Goal: Information Seeking & Learning: Compare options

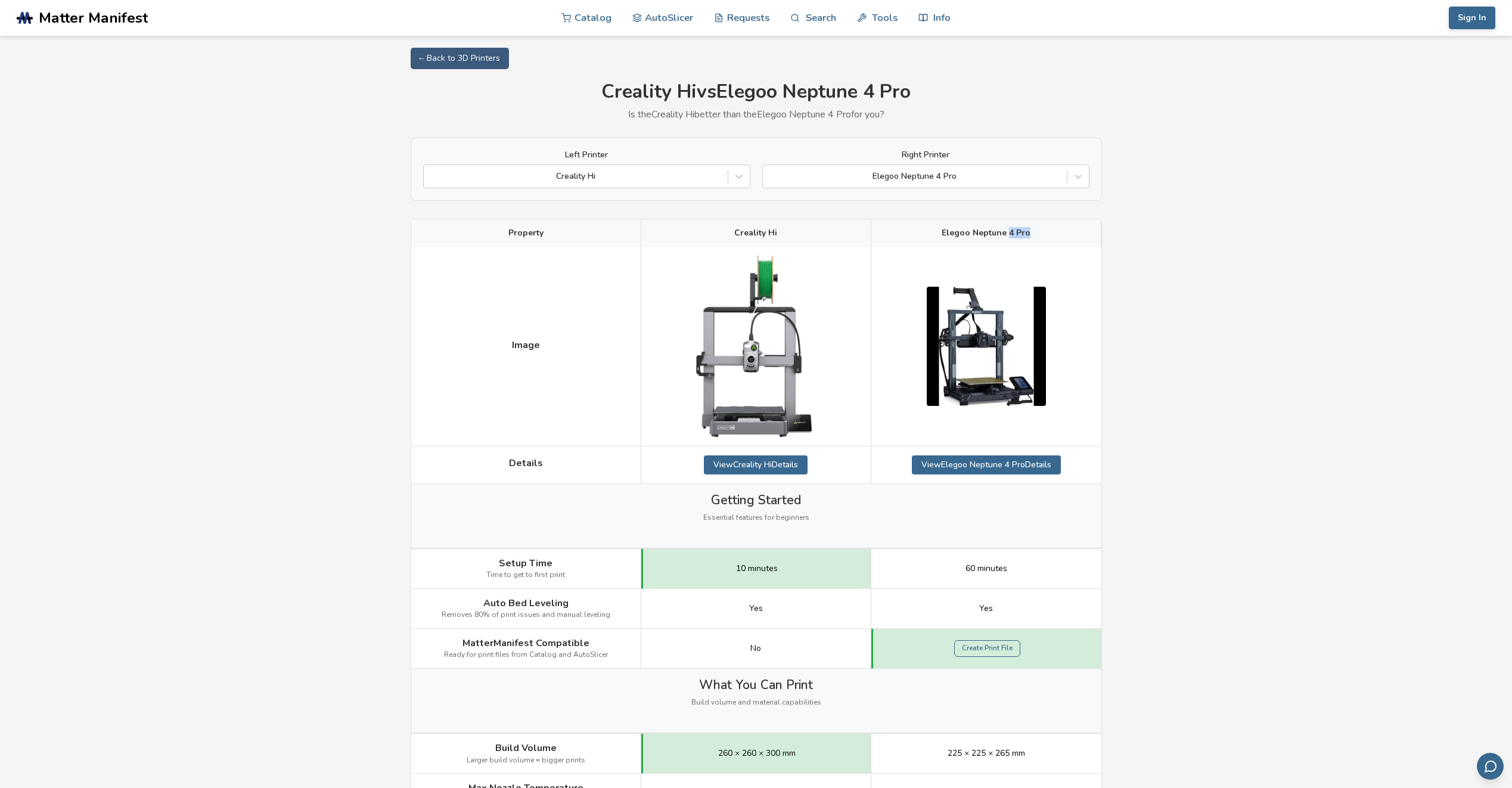
drag, startPoint x: 1043, startPoint y: 235, endPoint x: 1055, endPoint y: 235, distance: 12.0
click at [1054, 235] on div "Elegoo Neptune 4 Pro" at bounding box center [987, 233] width 230 height 27
drag, startPoint x: 1055, startPoint y: 235, endPoint x: 1067, endPoint y: 267, distance: 34.2
click at [1067, 267] on div at bounding box center [987, 346] width 230 height 199
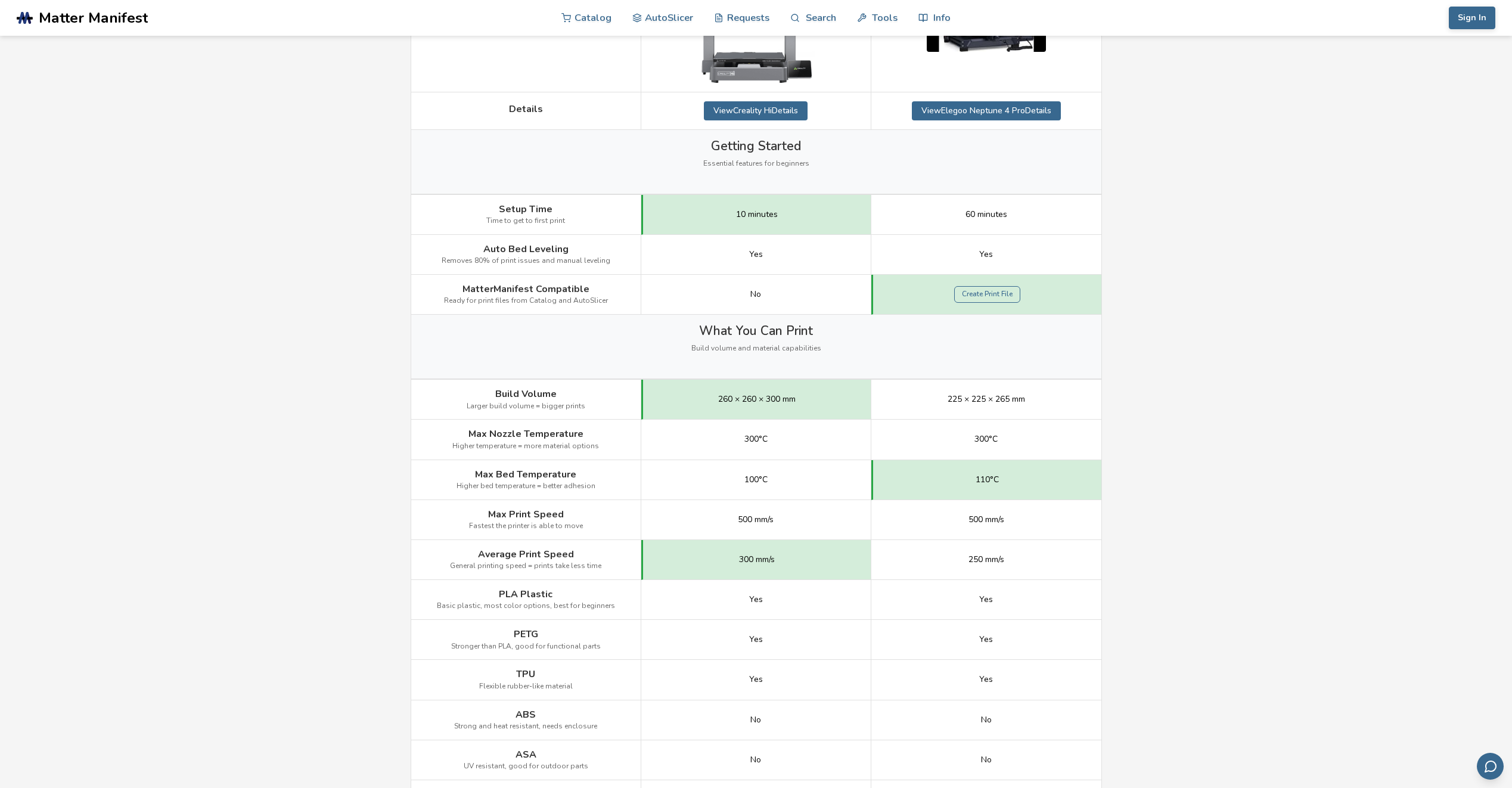
scroll to position [358, 0]
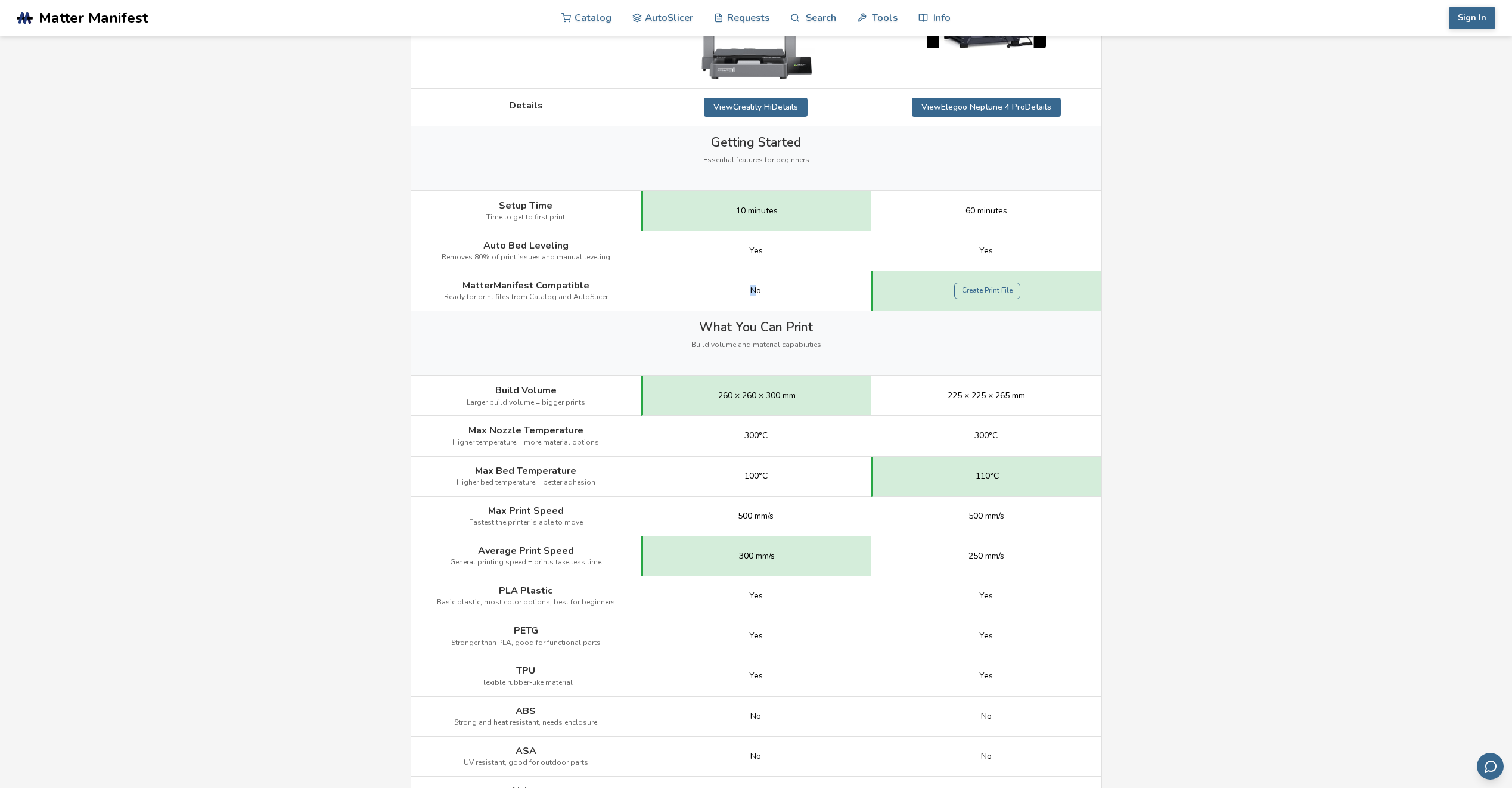
drag, startPoint x: 758, startPoint y: 287, endPoint x: 735, endPoint y: 289, distance: 23.1
click at [735, 289] on div "No" at bounding box center [756, 291] width 230 height 40
drag, startPoint x: 735, startPoint y: 289, endPoint x: 653, endPoint y: 279, distance: 82.6
click at [653, 279] on div "No" at bounding box center [756, 291] width 230 height 40
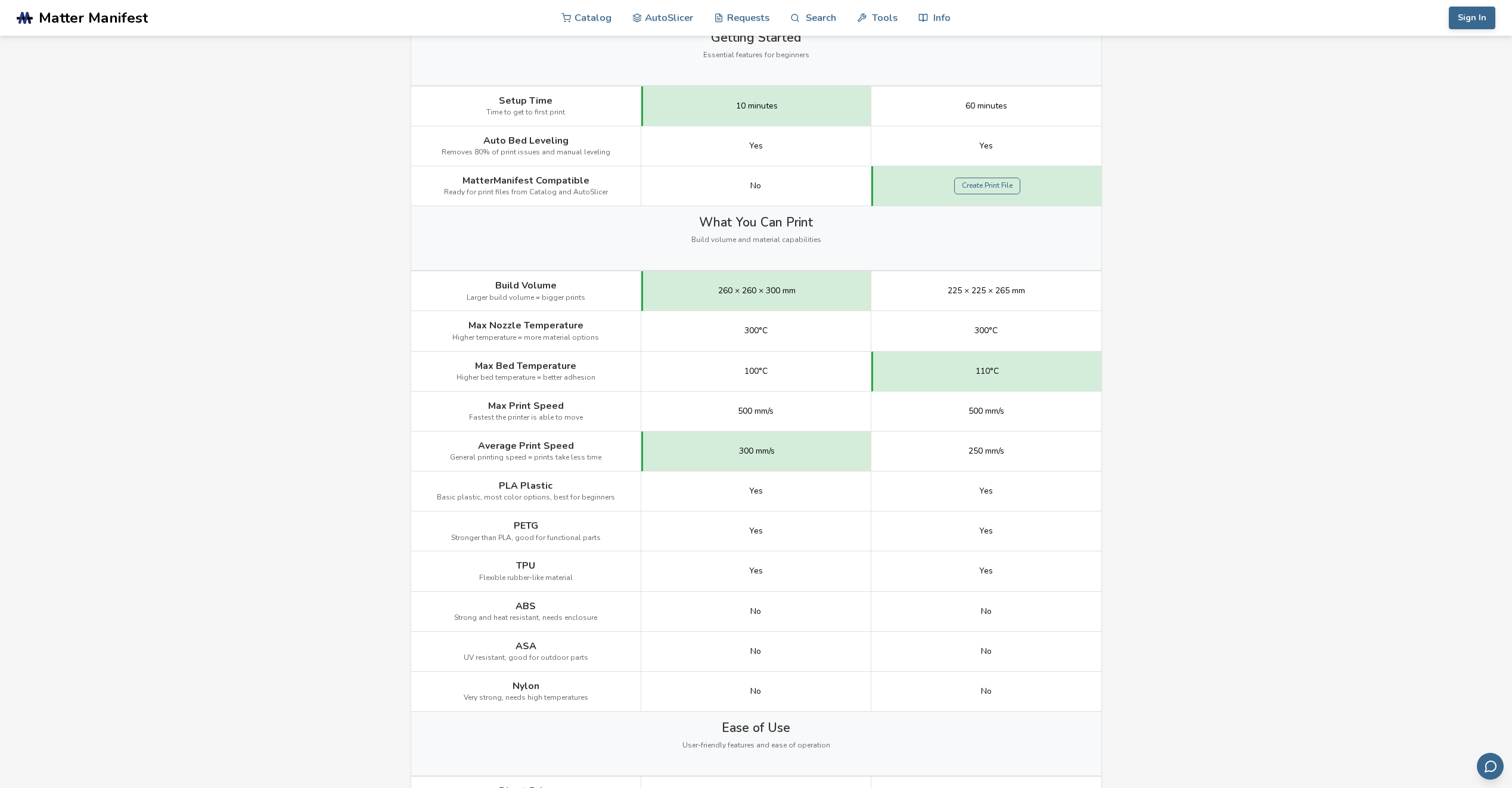
scroll to position [477, 0]
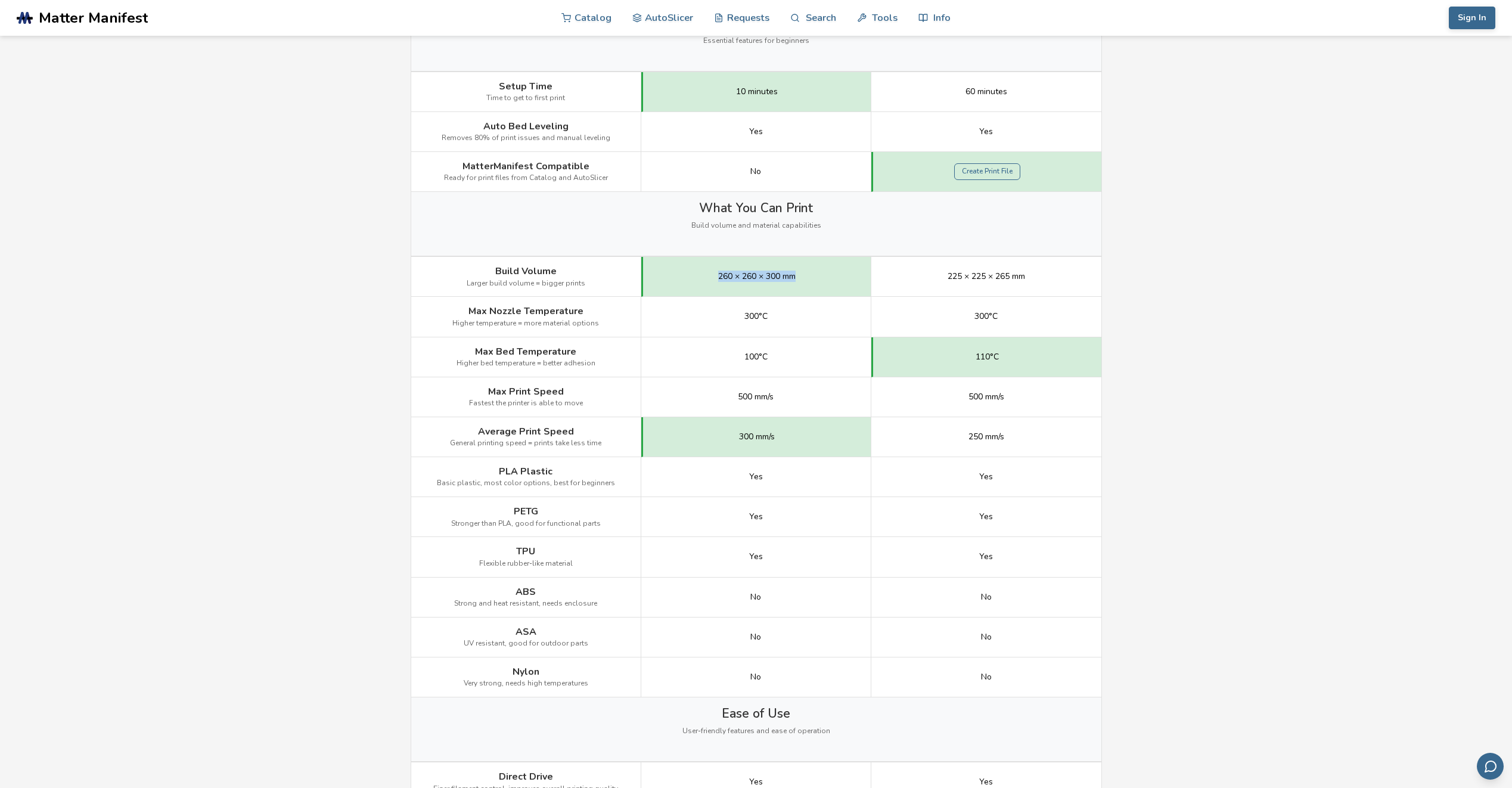
drag, startPoint x: 720, startPoint y: 270, endPoint x: 798, endPoint y: 269, distance: 78.0
click at [798, 269] on div "260 × 260 × 300 mm" at bounding box center [756, 277] width 230 height 40
drag, startPoint x: 798, startPoint y: 269, endPoint x: 1036, endPoint y: 274, distance: 238.1
click at [1036, 274] on div "225 × 225 × 265 mm" at bounding box center [987, 277] width 230 height 40
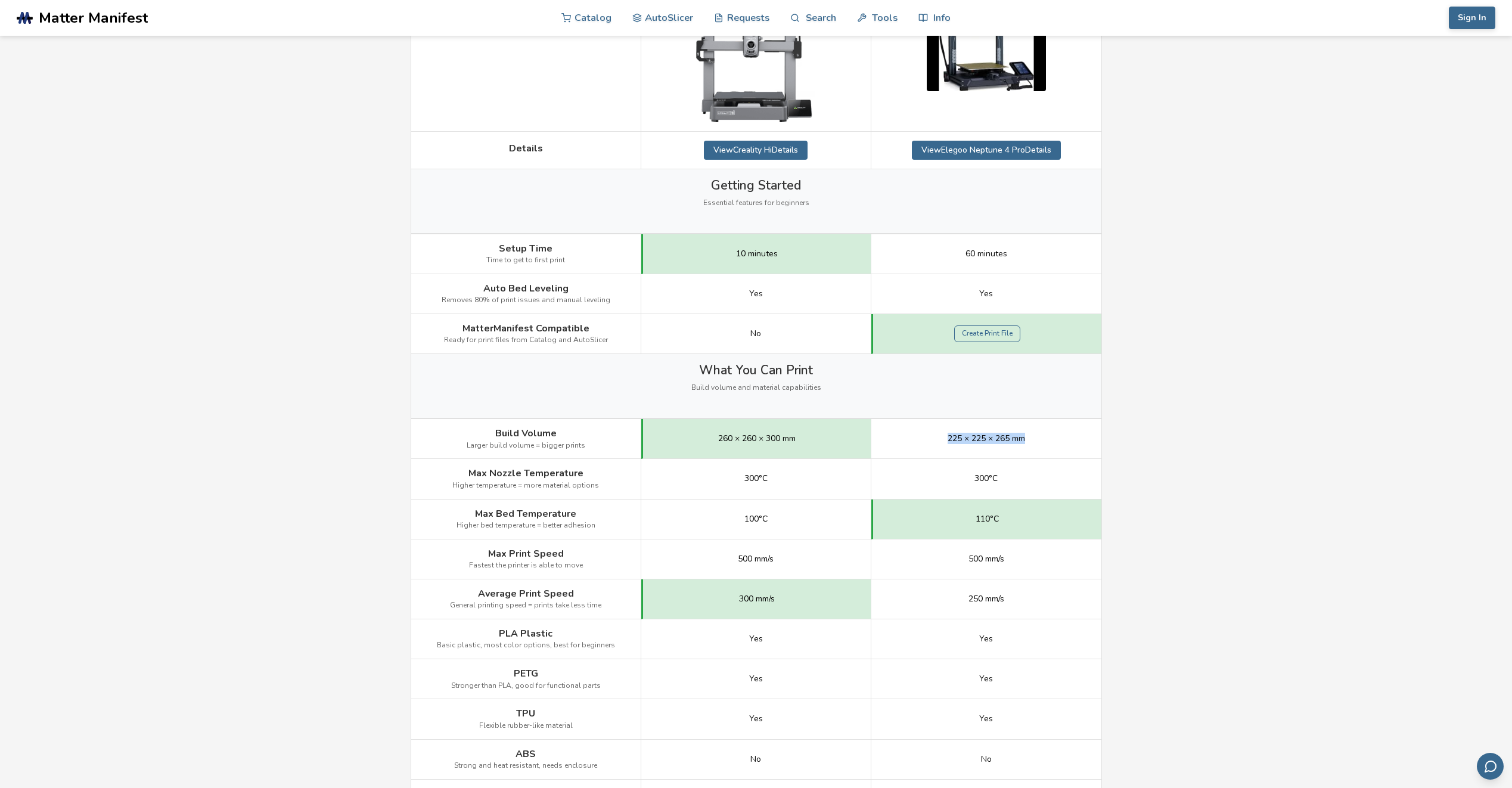
scroll to position [358, 0]
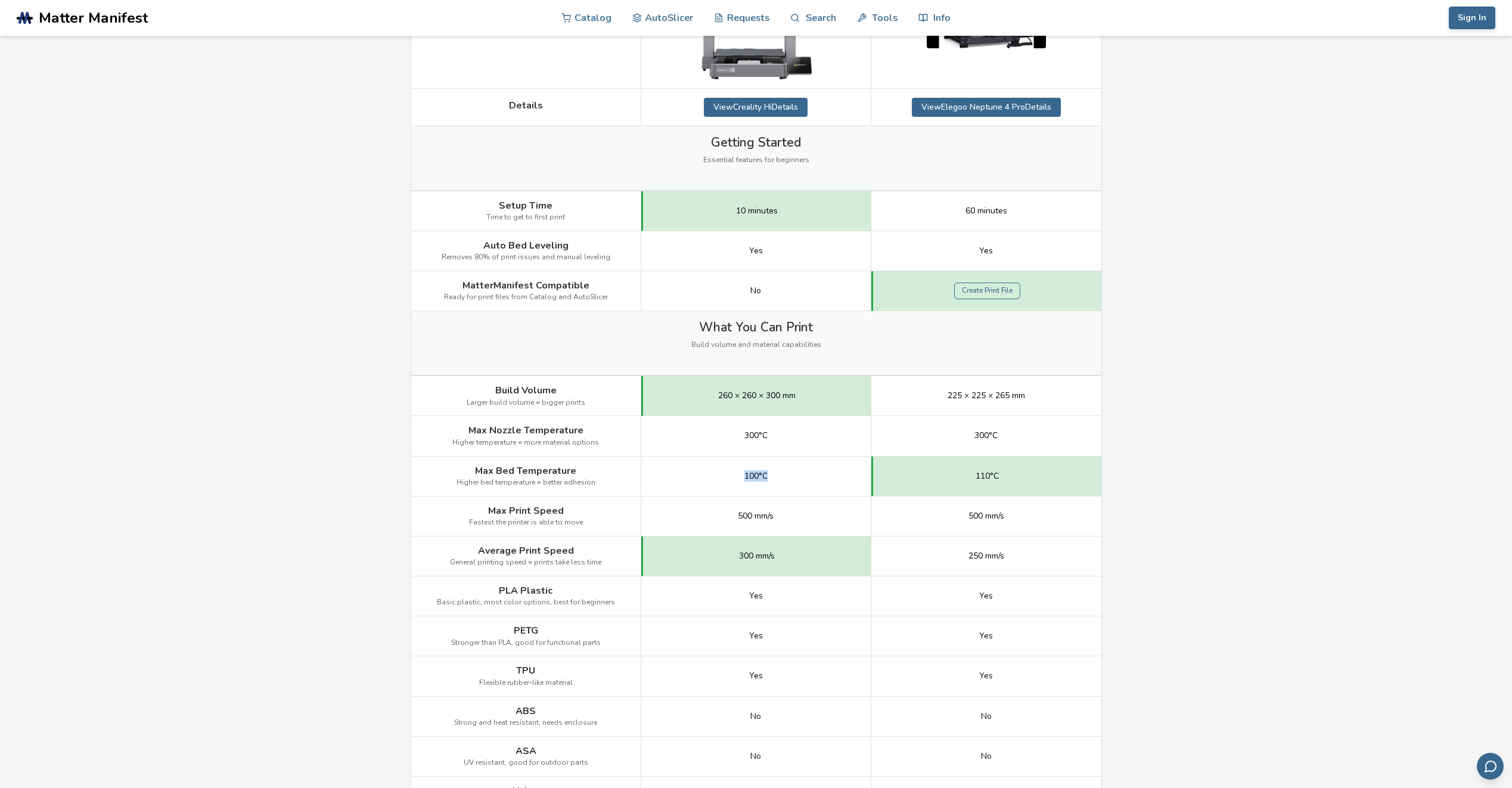
drag, startPoint x: 741, startPoint y: 470, endPoint x: 821, endPoint y: 469, distance: 80.0
click at [821, 469] on div "100°C" at bounding box center [756, 477] width 230 height 40
drag, startPoint x: 821, startPoint y: 469, endPoint x: 805, endPoint y: 470, distance: 16.0
click at [805, 470] on div "100°C" at bounding box center [756, 477] width 230 height 40
drag, startPoint x: 740, startPoint y: 473, endPoint x: 797, endPoint y: 479, distance: 57.3
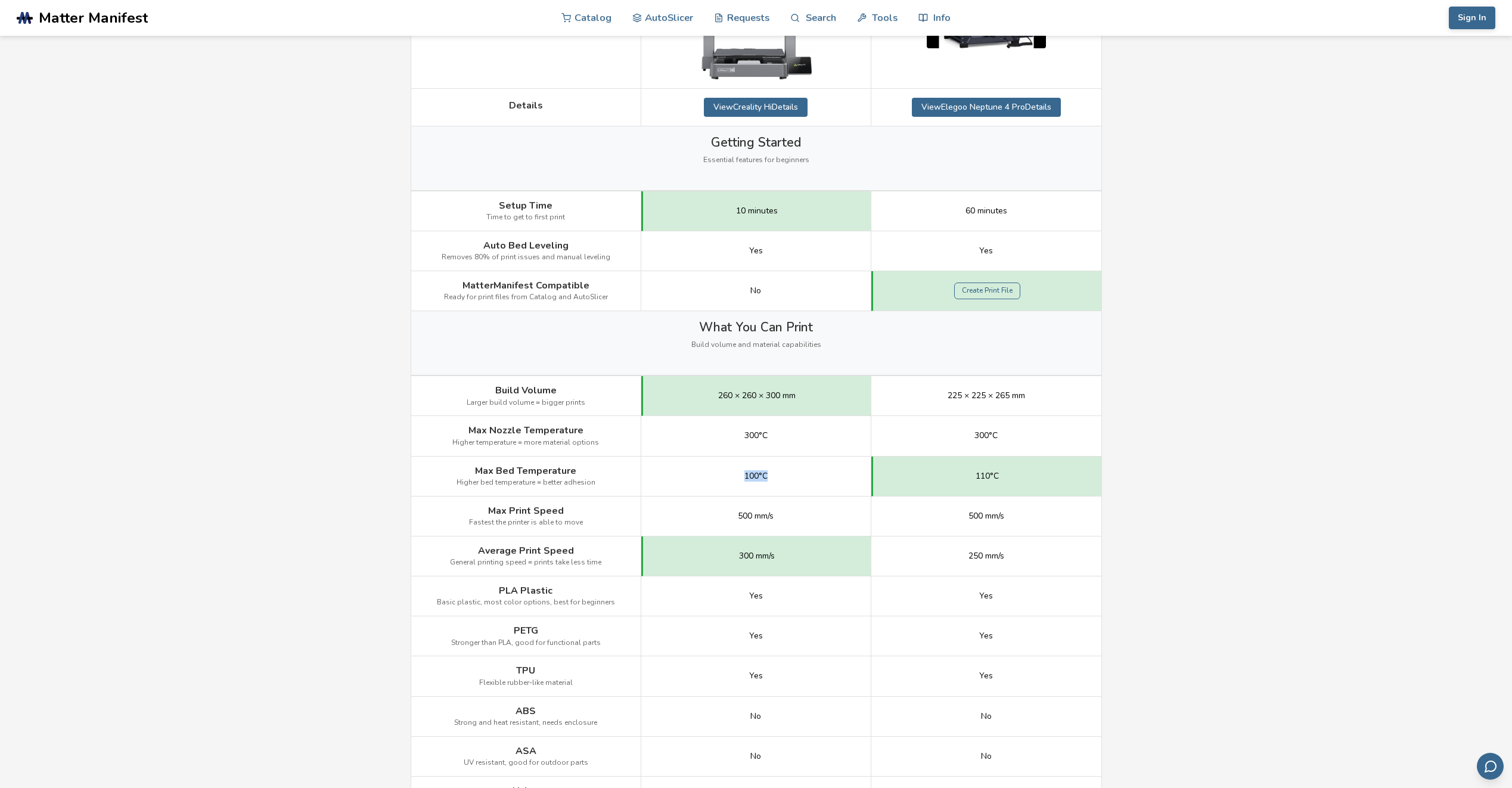
click at [797, 479] on div "100°C" at bounding box center [756, 477] width 230 height 40
drag, startPoint x: 967, startPoint y: 477, endPoint x: 1071, endPoint y: 481, distance: 104.1
click at [1071, 481] on div "110°C" at bounding box center [987, 477] width 230 height 40
drag, startPoint x: 742, startPoint y: 521, endPoint x: 820, endPoint y: 516, distance: 78.2
click at [820, 516] on div "500 mm/s" at bounding box center [756, 517] width 230 height 40
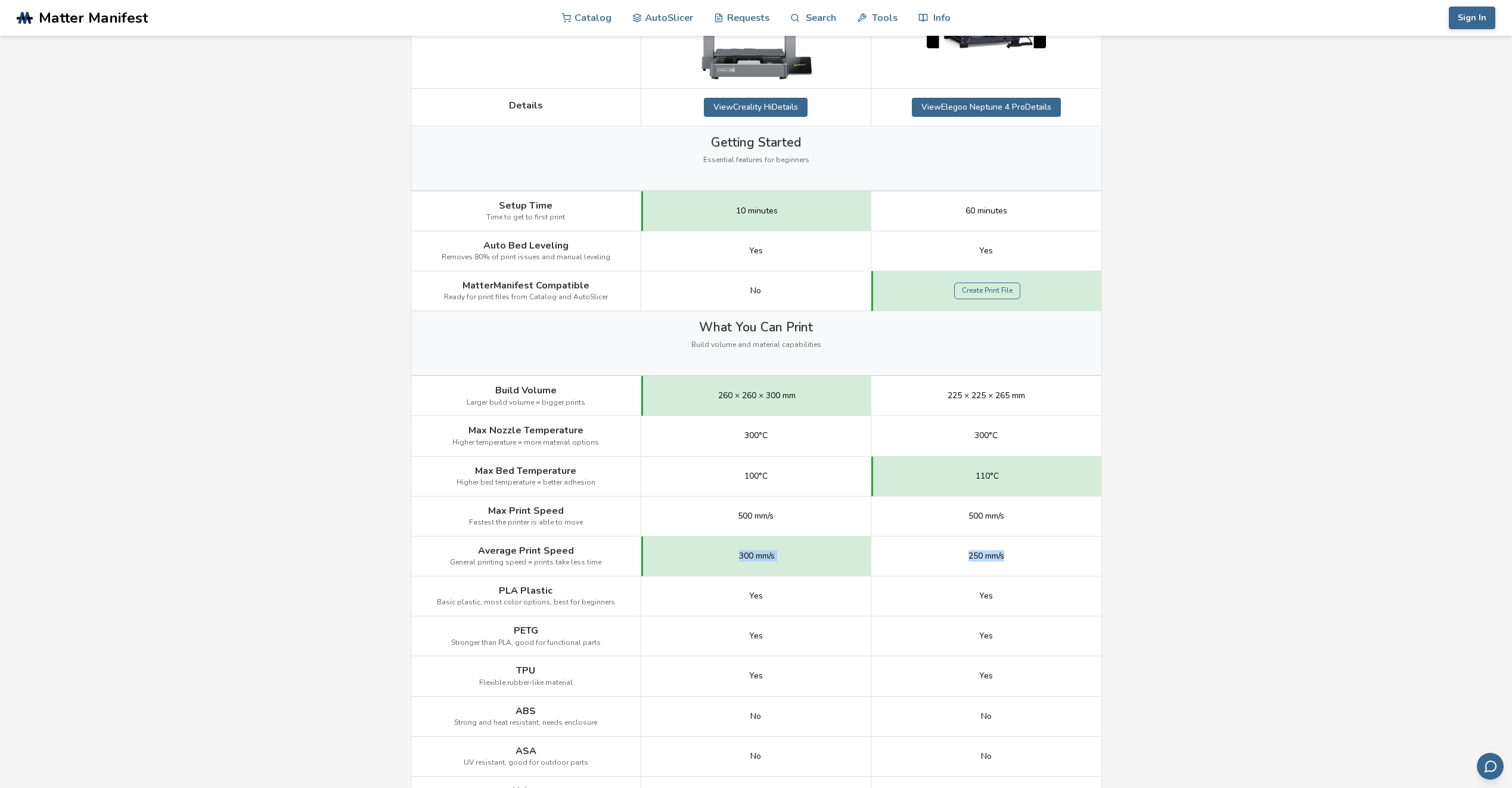
drag, startPoint x: 820, startPoint y: 516, endPoint x: 1019, endPoint y: 547, distance: 201.4
click at [0, 0] on div "Average Print Speed General printing speed = prints take less time 300 mm/s 250…" at bounding box center [0, 0] width 0 height 0
drag, startPoint x: 774, startPoint y: 552, endPoint x: 766, endPoint y: 552, distance: 8.0
click at [774, 552] on span "300 mm/s" at bounding box center [757, 556] width 36 height 10
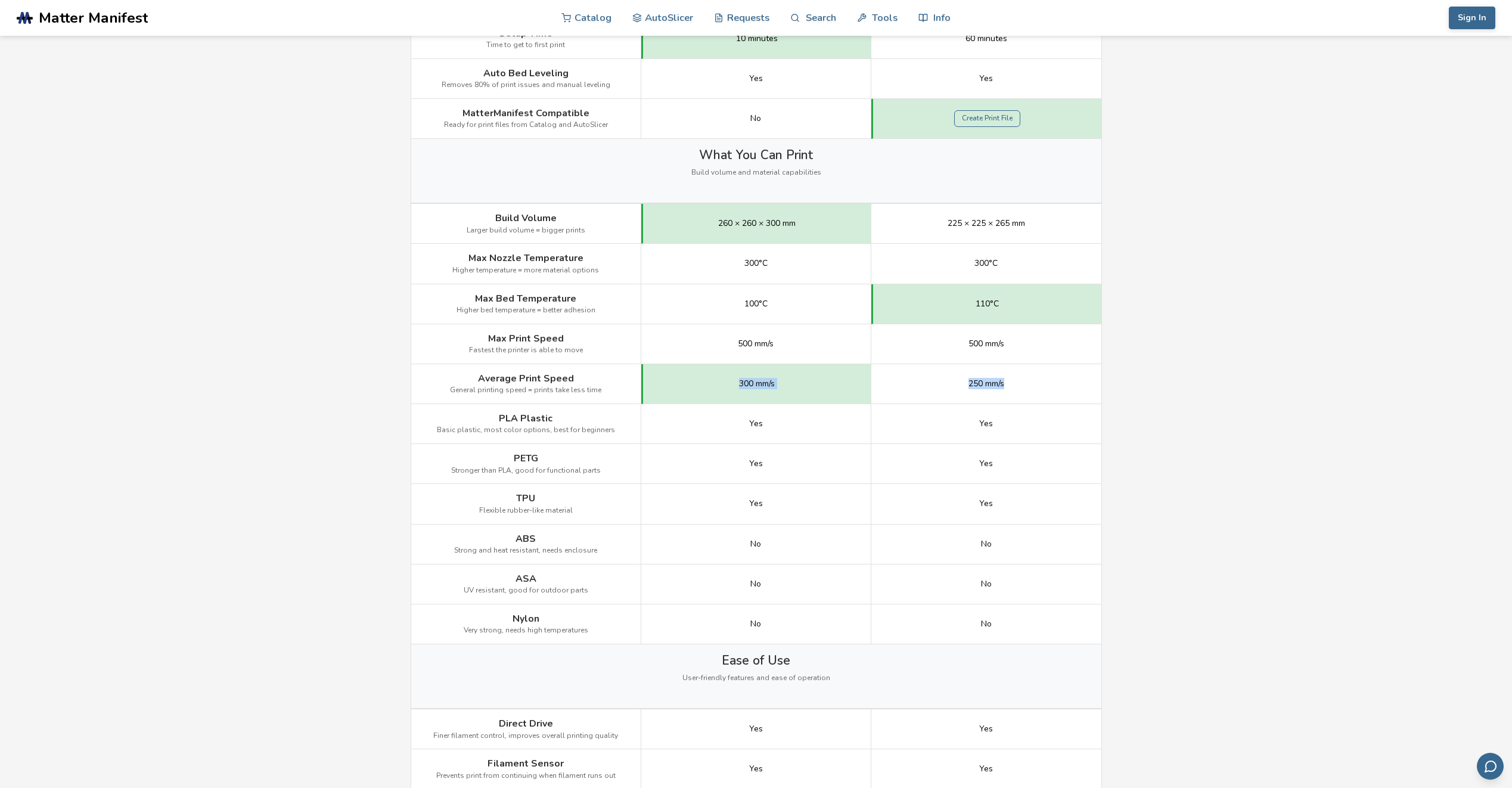
scroll to position [537, 0]
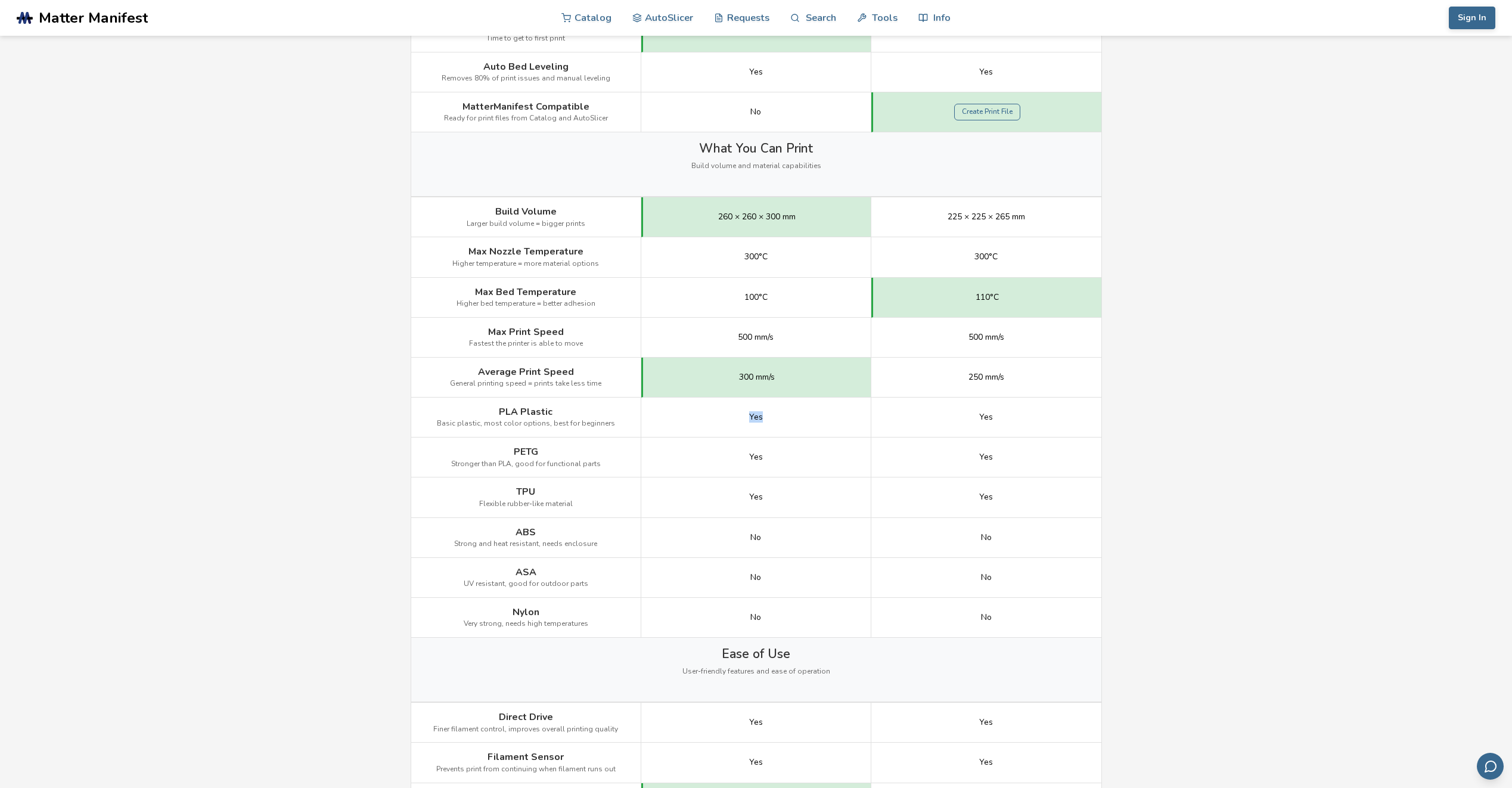
drag, startPoint x: 811, startPoint y: 427, endPoint x: 818, endPoint y: 428, distance: 7.1
click at [817, 428] on div "Yes" at bounding box center [756, 418] width 230 height 40
drag, startPoint x: 818, startPoint y: 428, endPoint x: 823, endPoint y: 477, distance: 49.3
click at [0, 0] on div "Image Details View Creality Hi Details View Elegoo Neptune 4 Pro Details Gettin…" at bounding box center [0, 0] width 0 height 0
click at [737, 513] on div "Yes" at bounding box center [756, 497] width 230 height 40
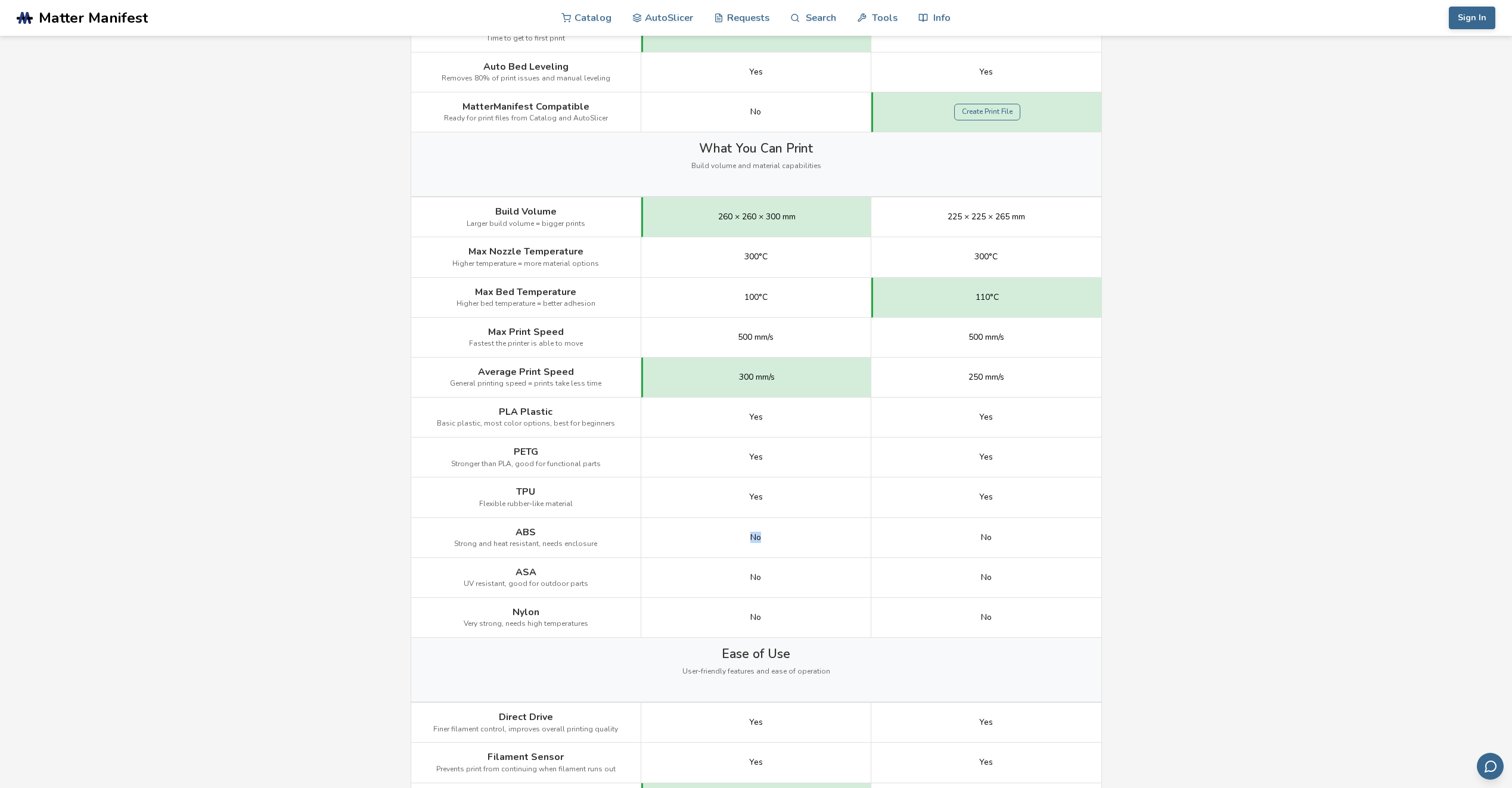
drag, startPoint x: 723, startPoint y: 530, endPoint x: 800, endPoint y: 537, distance: 77.3
click at [800, 537] on div "No" at bounding box center [756, 538] width 230 height 40
drag, startPoint x: 800, startPoint y: 537, endPoint x: 1048, endPoint y: 543, distance: 248.1
click at [1048, 543] on div "No" at bounding box center [987, 538] width 230 height 40
drag, startPoint x: 1048, startPoint y: 543, endPoint x: 1037, endPoint y: 585, distance: 43.4
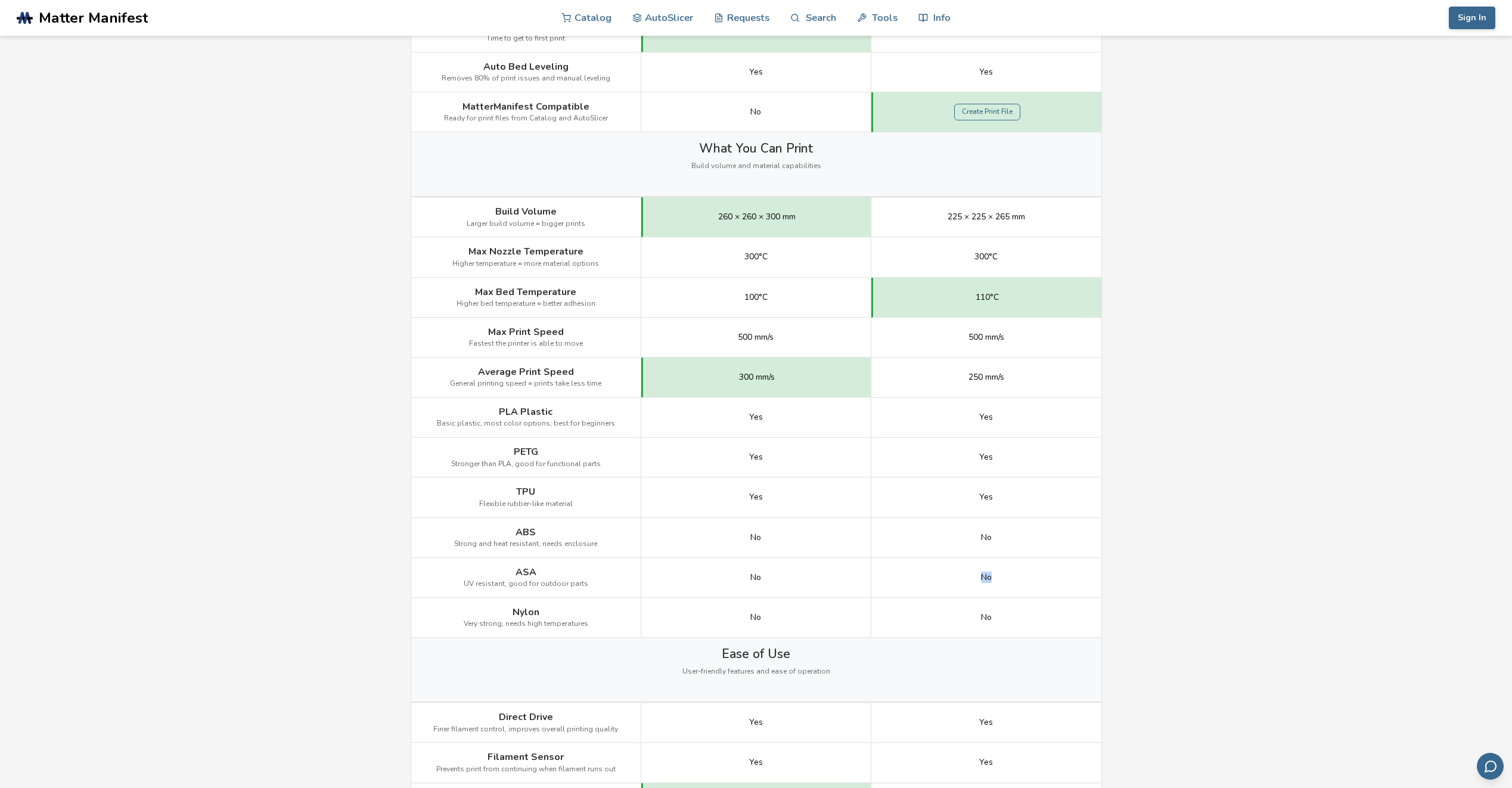
click at [1037, 585] on div "No" at bounding box center [987, 578] width 230 height 40
drag, startPoint x: 1037, startPoint y: 585, endPoint x: 995, endPoint y: 613, distance: 50.5
click at [994, 613] on div "No" at bounding box center [987, 618] width 230 height 40
drag, startPoint x: 995, startPoint y: 613, endPoint x: 847, endPoint y: 608, distance: 148.1
click at [0, 0] on div "Image Details View Creality Hi Details View Elegoo Neptune 4 Pro Details Gettin…" at bounding box center [0, 0] width 0 height 0
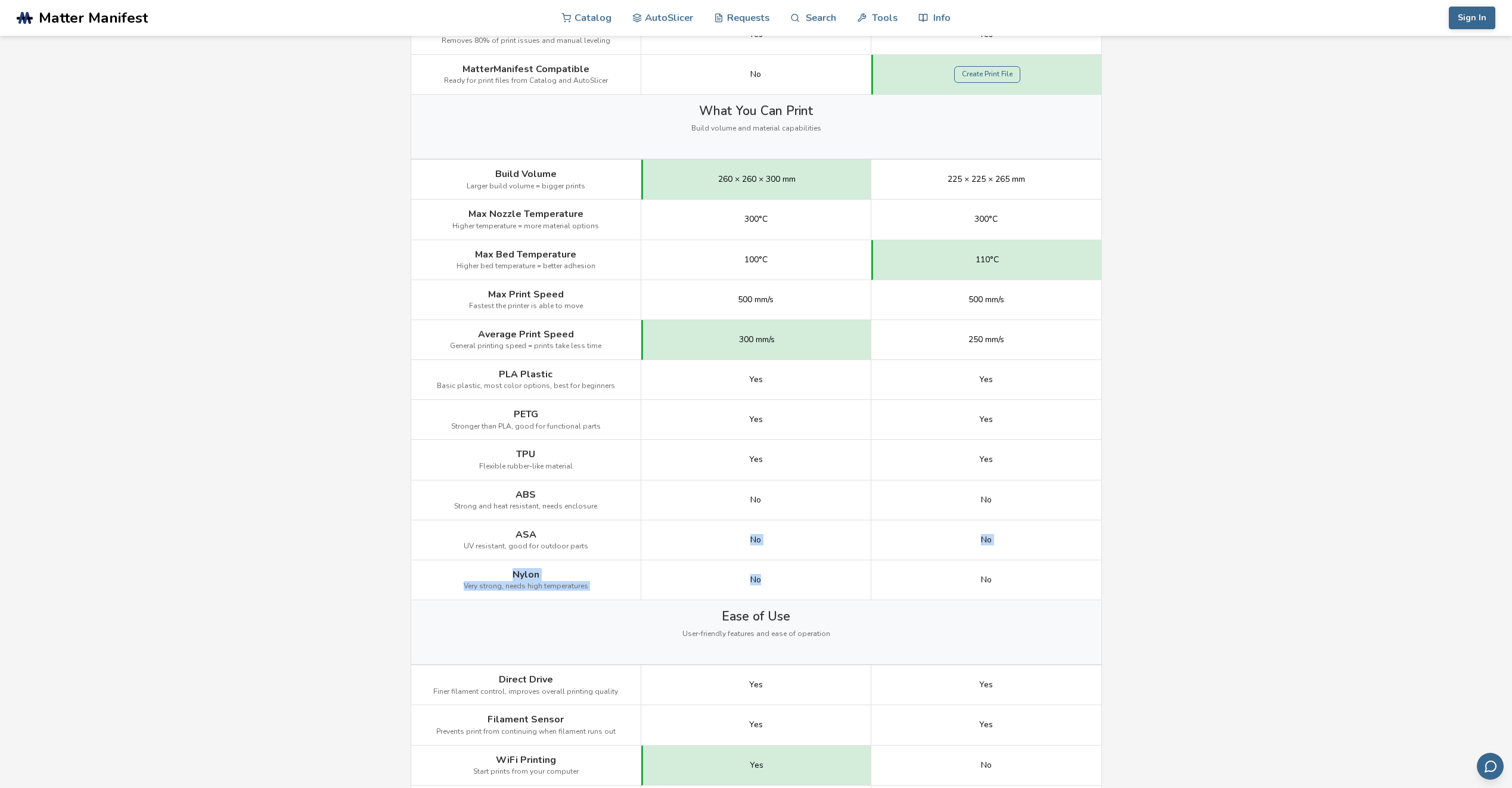
scroll to position [775, 0]
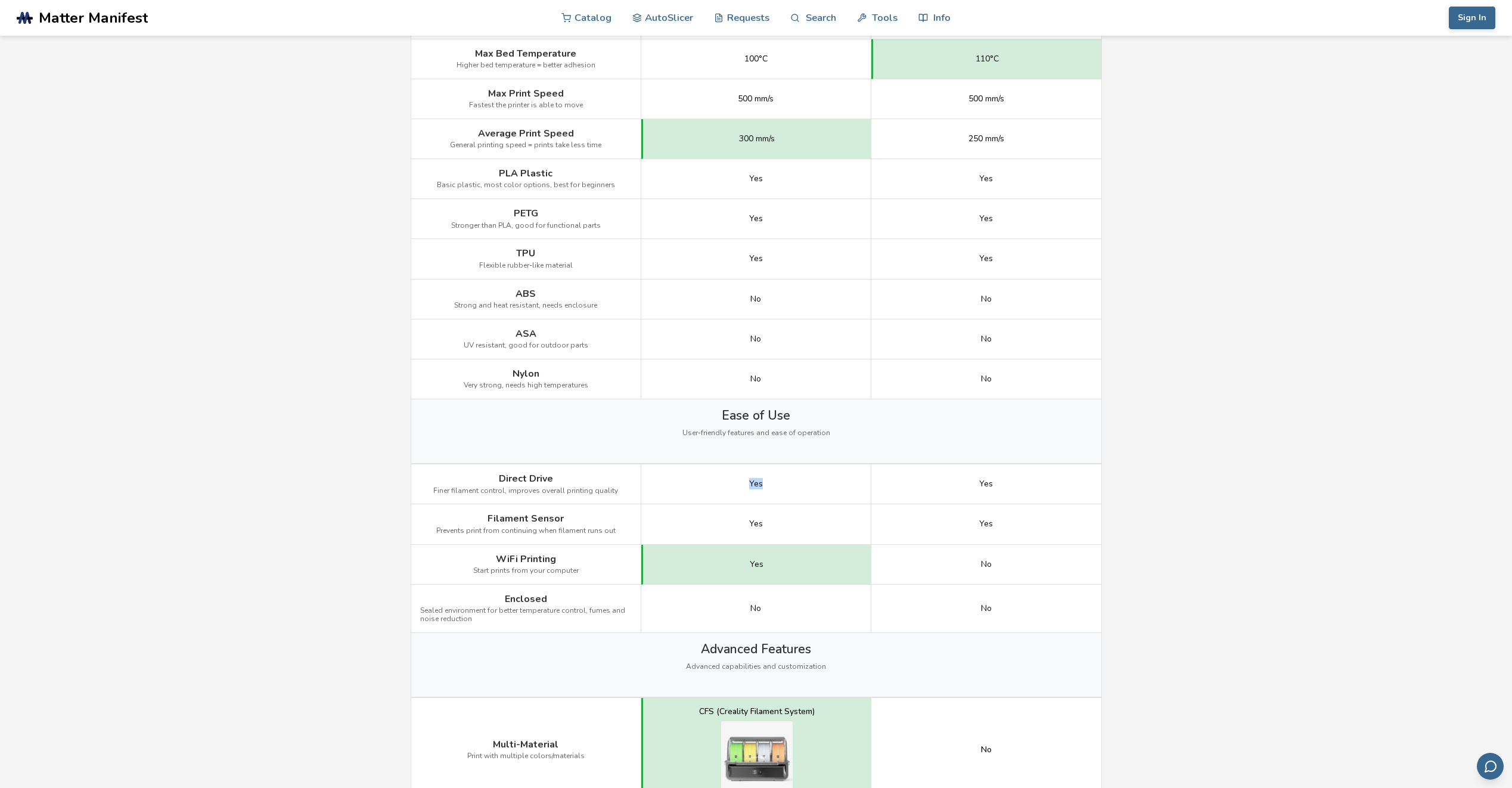
drag, startPoint x: 753, startPoint y: 482, endPoint x: 803, endPoint y: 487, distance: 50.2
click at [802, 487] on div "Yes" at bounding box center [756, 485] width 230 height 40
drag, startPoint x: 803, startPoint y: 487, endPoint x: 827, endPoint y: 522, distance: 42.4
click at [827, 522] on div "Yes" at bounding box center [756, 525] width 230 height 40
drag, startPoint x: 827, startPoint y: 522, endPoint x: 802, endPoint y: 572, distance: 55.9
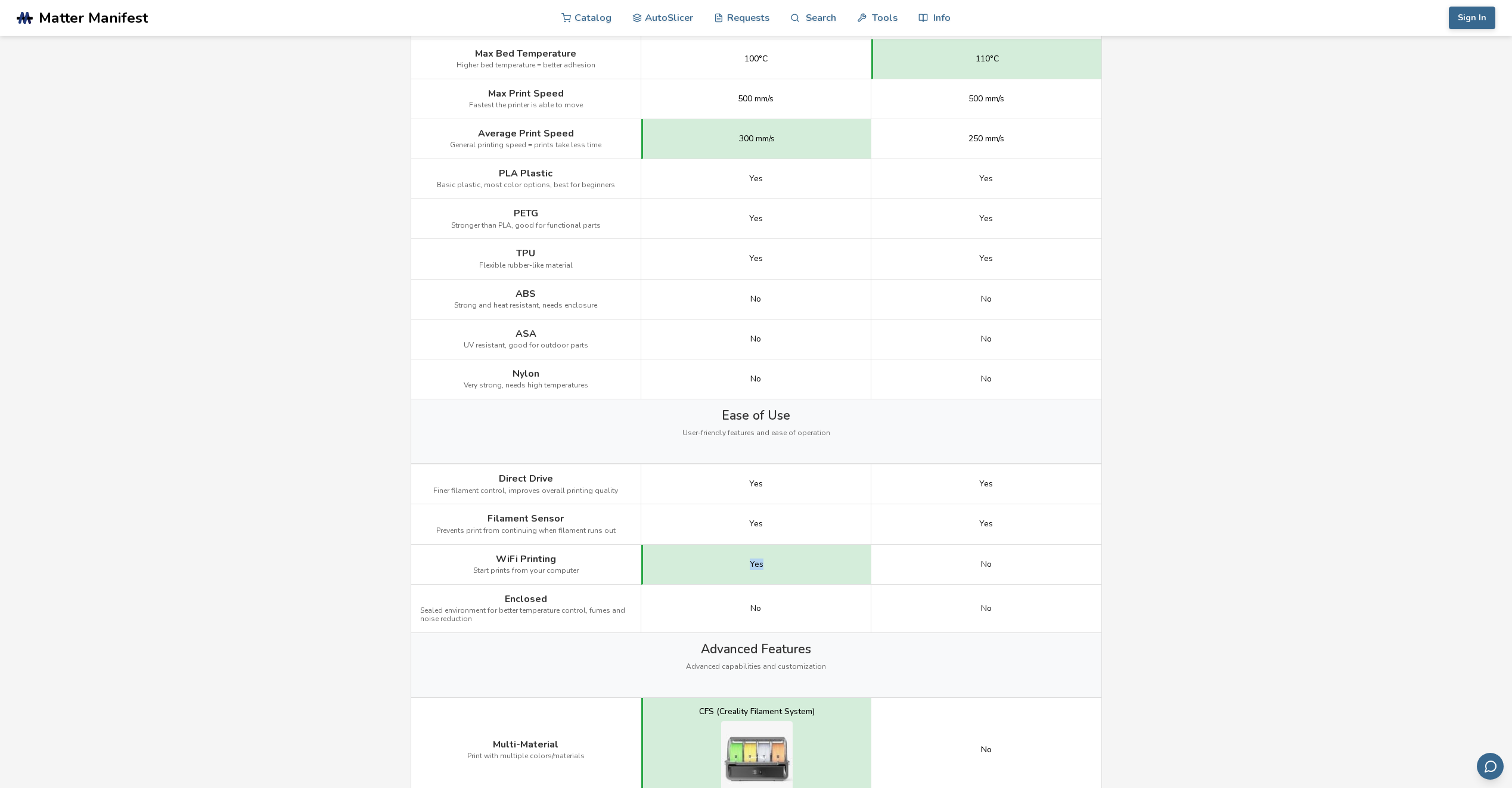
click at [802, 572] on div "Yes" at bounding box center [756, 564] width 230 height 40
click at [801, 572] on div "Yes" at bounding box center [756, 564] width 230 height 40
drag, startPoint x: 733, startPoint y: 604, endPoint x: 798, endPoint y: 608, distance: 65.1
click at [798, 608] on div "No" at bounding box center [756, 608] width 230 height 48
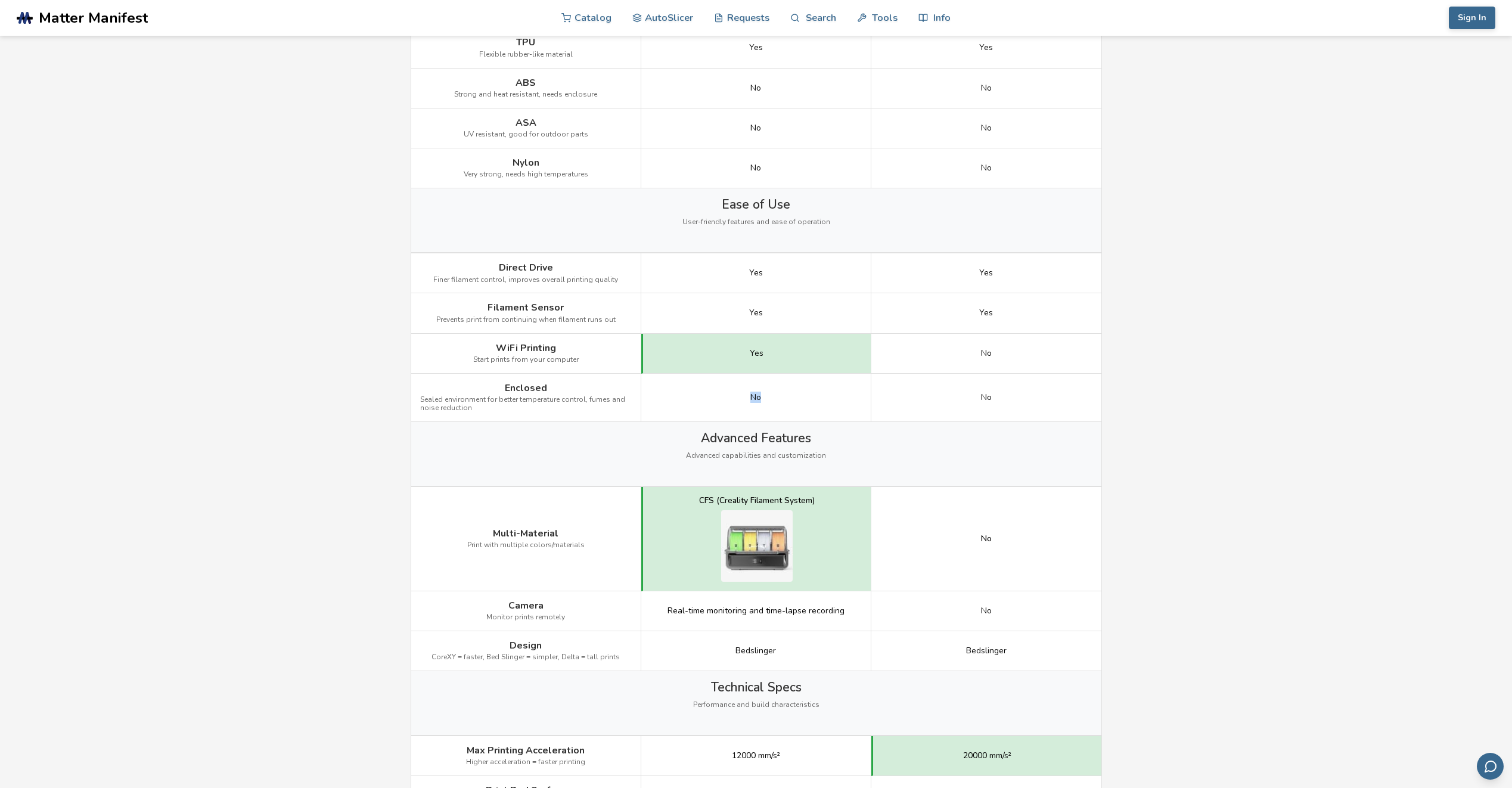
scroll to position [1013, 0]
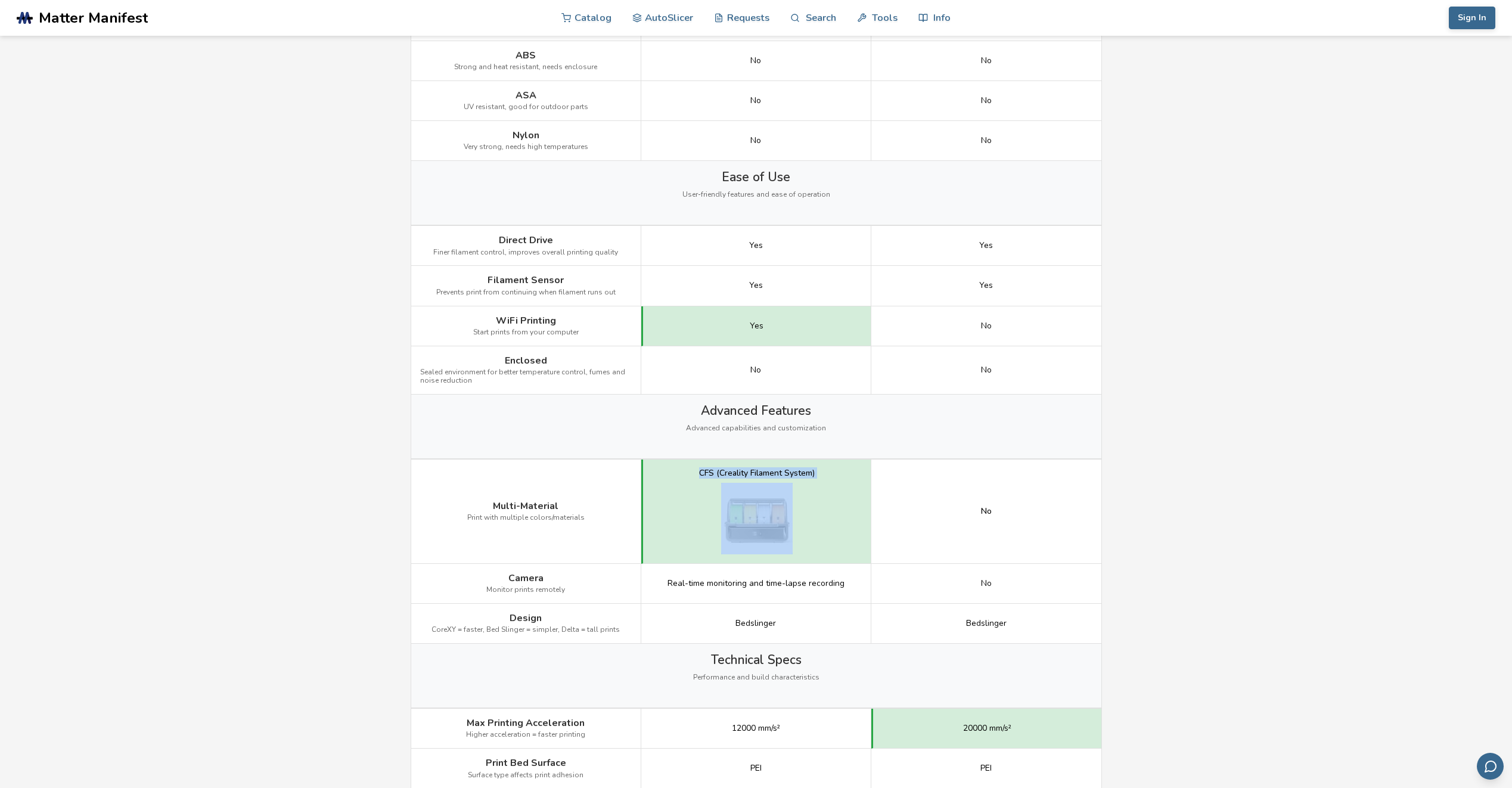
drag, startPoint x: 698, startPoint y: 467, endPoint x: 888, endPoint y: 478, distance: 190.3
click at [0, 0] on div "Multi-Material Print with multiple colors/materials CFS (Creality Filament Syst…" at bounding box center [0, 0] width 0 height 0
drag, startPoint x: 888, startPoint y: 478, endPoint x: 853, endPoint y: 513, distance: 49.5
click at [853, 513] on div "CFS (Creality Filament System)" at bounding box center [756, 512] width 230 height 105
click at [867, 509] on div "CFS (Creality Filament System)" at bounding box center [756, 512] width 230 height 105
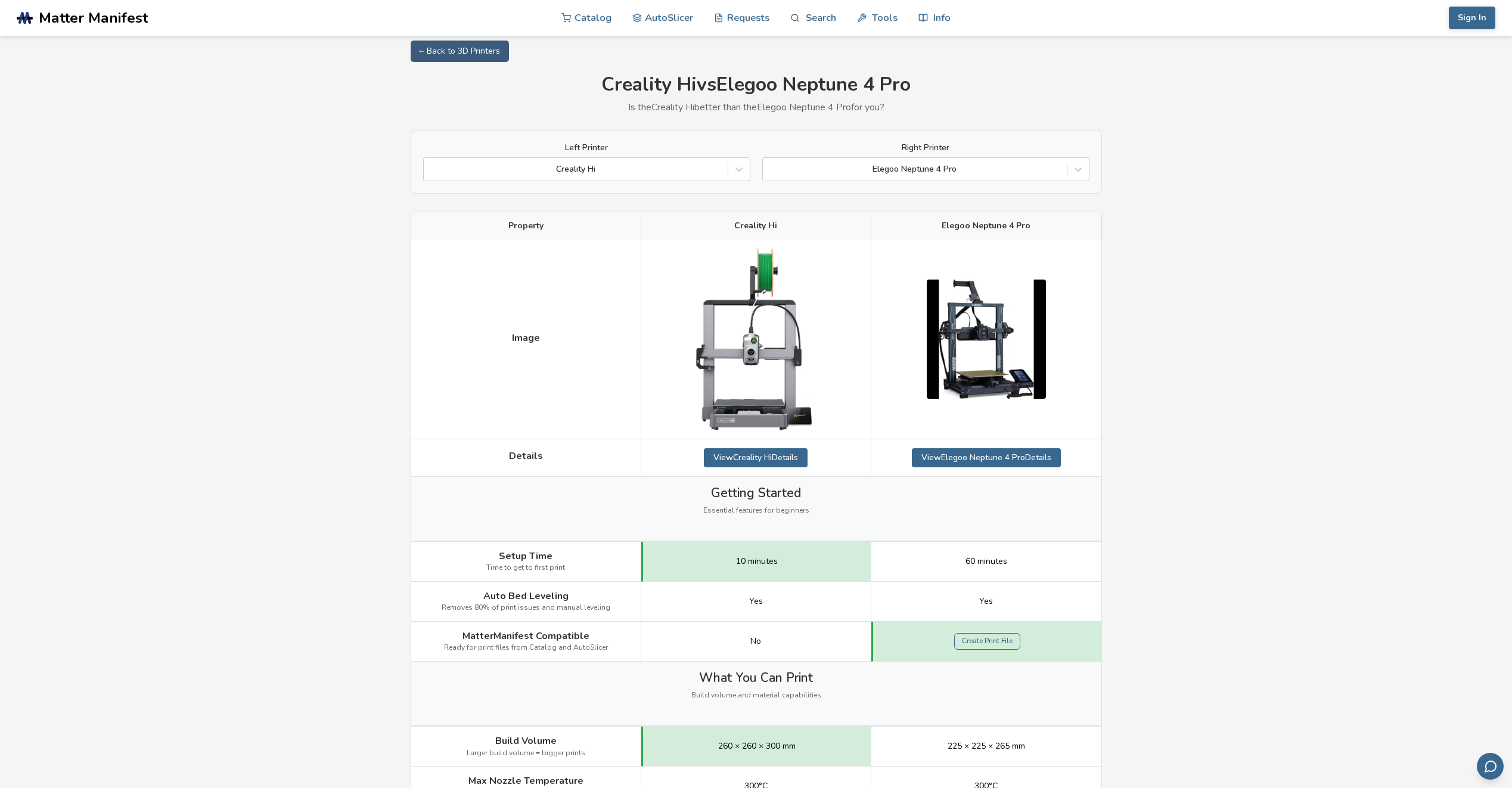
scroll to position [0, 0]
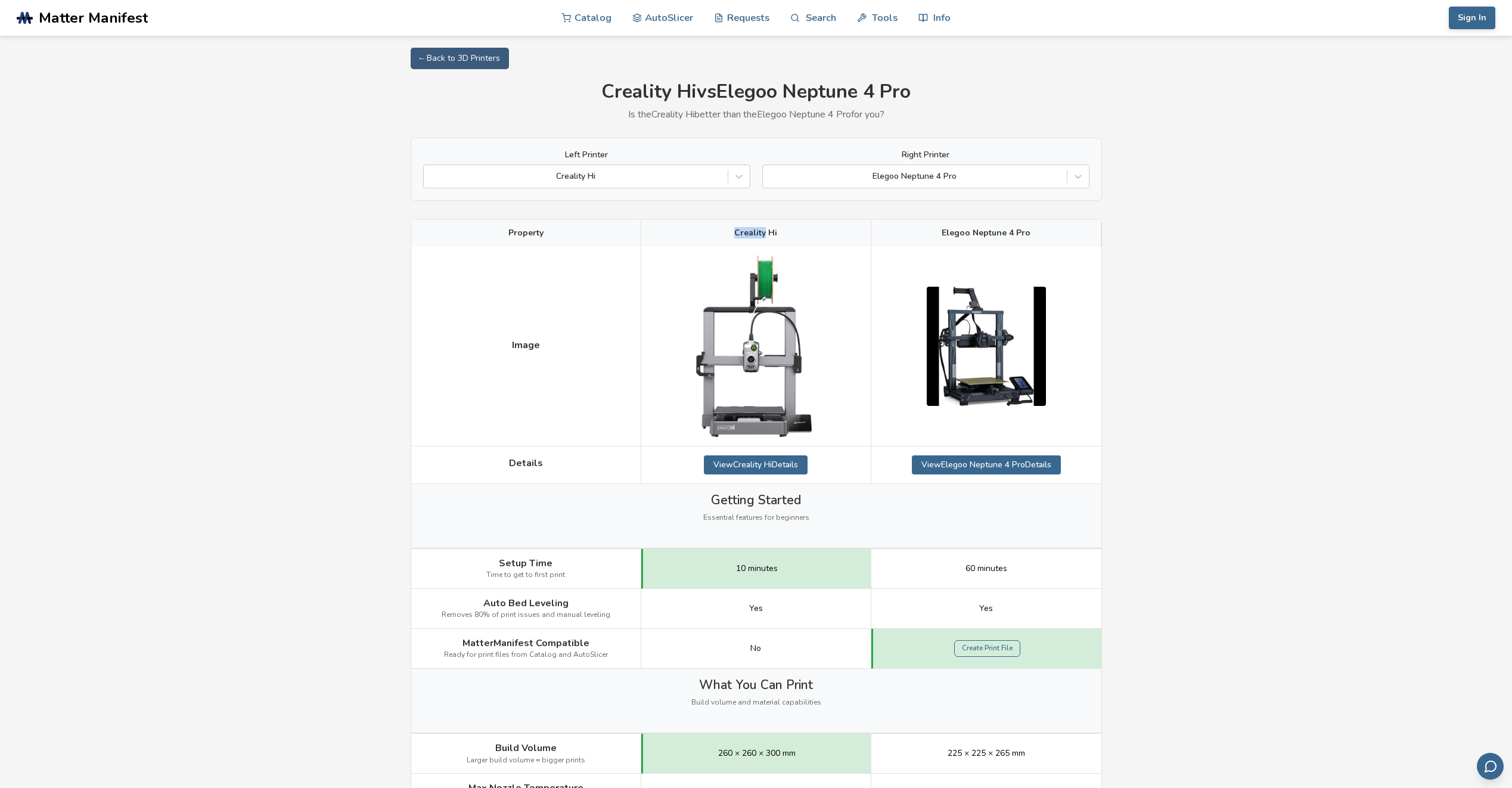
drag, startPoint x: 736, startPoint y: 232, endPoint x: 766, endPoint y: 232, distance: 30.0
click at [766, 232] on span "Creality Hi" at bounding box center [756, 233] width 43 height 10
copy span "Creality"
